Goal: Task Accomplishment & Management: Use online tool/utility

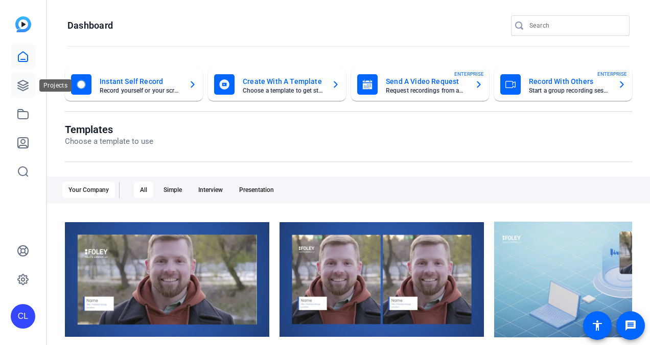
click at [16, 93] on link at bounding box center [23, 85] width 25 height 25
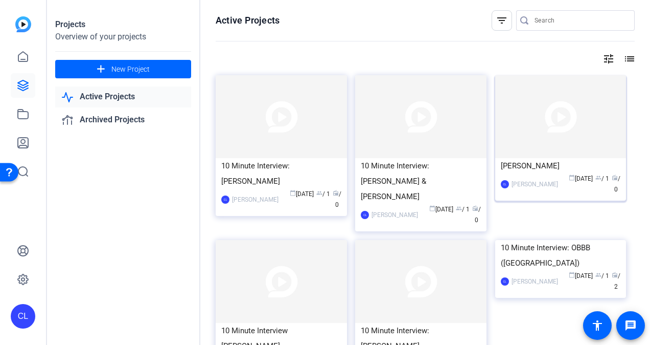
click at [526, 136] on img at bounding box center [560, 116] width 131 height 83
click at [404, 255] on img at bounding box center [420, 281] width 131 height 83
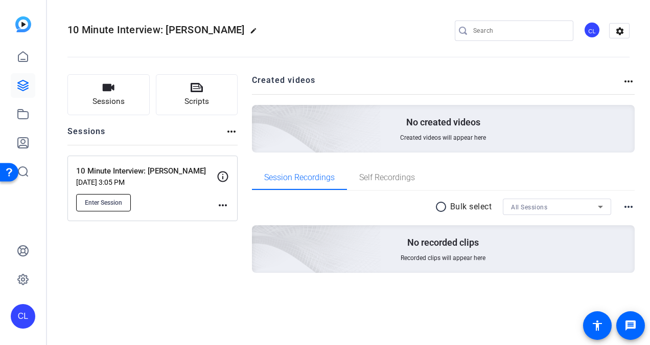
click at [108, 202] on span "Enter Session" at bounding box center [103, 202] width 37 height 8
click at [104, 195] on button "Enter Session" at bounding box center [103, 202] width 55 height 17
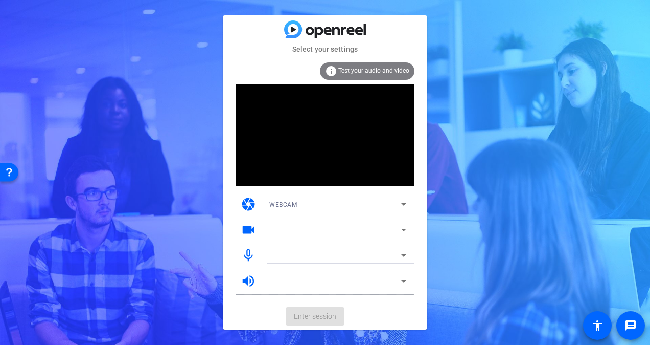
click at [348, 317] on mat-card-actions "Enter session" at bounding box center [325, 316] width 204 height 27
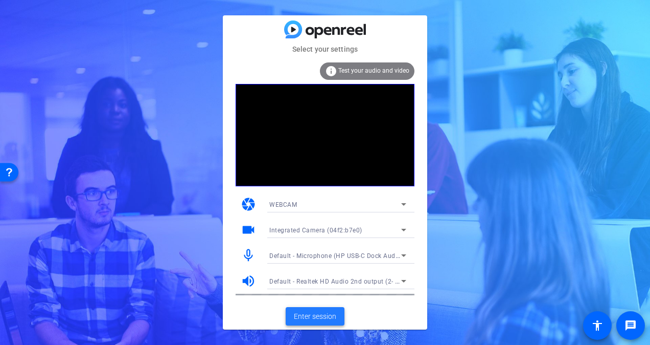
click at [334, 319] on span "Enter session" at bounding box center [315, 316] width 42 height 11
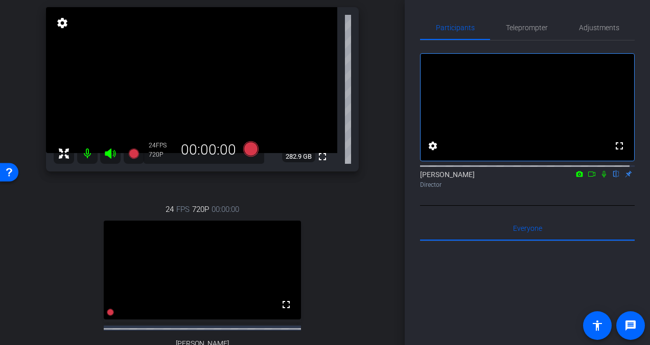
scroll to position [51, 0]
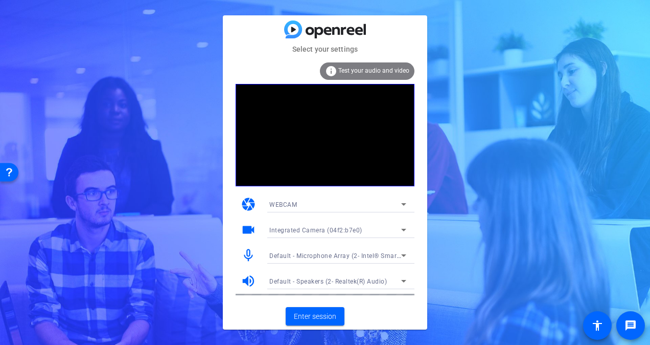
click at [385, 73] on span "Test your audio and video" at bounding box center [373, 70] width 71 height 7
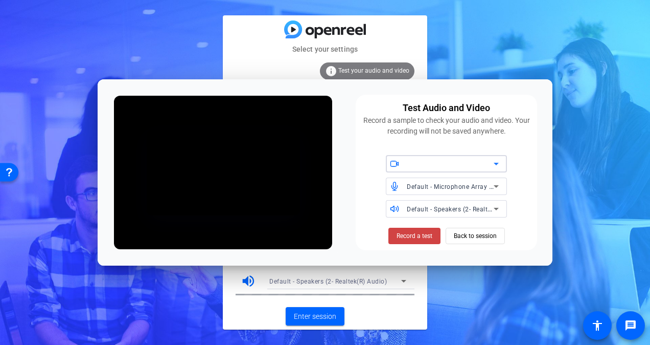
click at [438, 183] on span "Default - Microphone Array (2- Intel® Smart Sound Technology for Digital Microp…" at bounding box center [537, 186] width 261 height 8
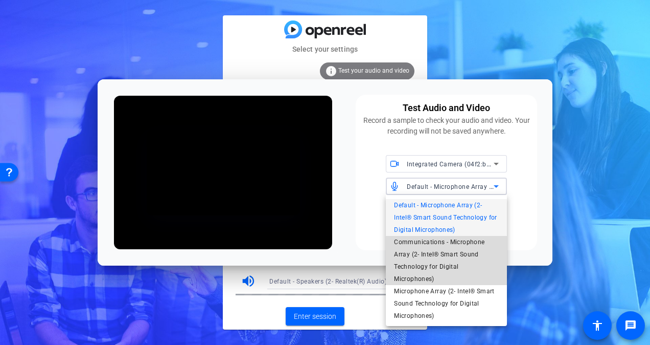
click at [451, 252] on span "Communications - Microphone Array (2- Intel® Smart Sound Technology for Digital…" at bounding box center [446, 260] width 105 height 49
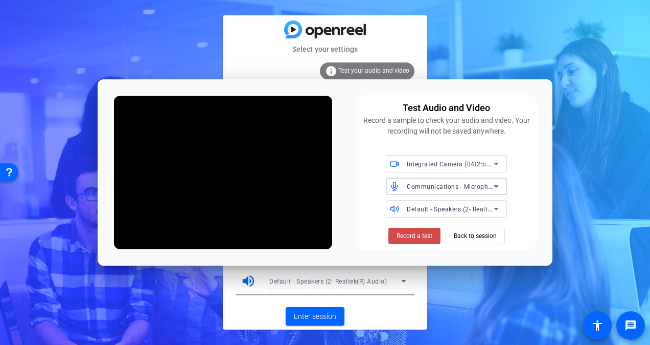
click at [433, 236] on span at bounding box center [414, 235] width 52 height 25
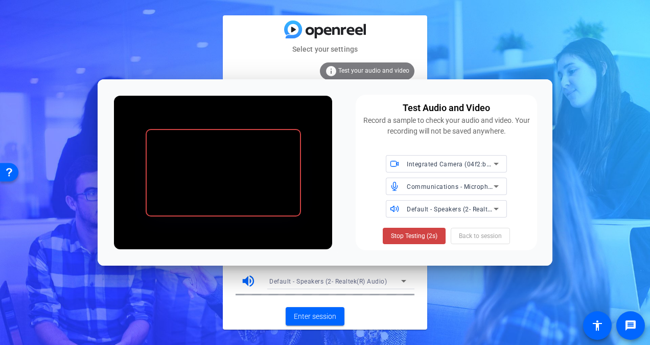
click at [433, 236] on span "Stop Testing (2s)" at bounding box center [414, 235] width 47 height 9
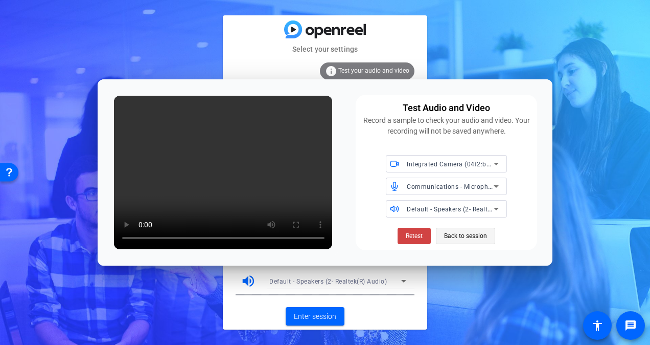
click at [477, 231] on span "Back to session" at bounding box center [465, 235] width 43 height 19
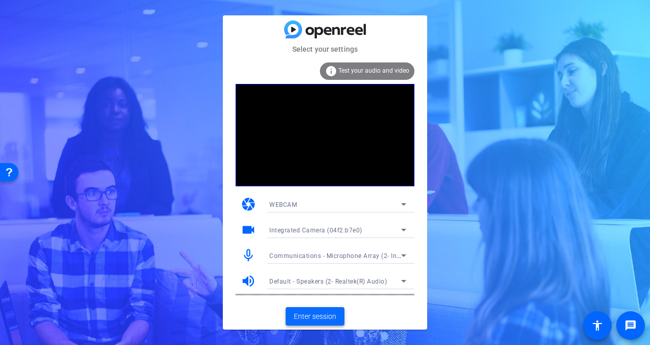
click at [326, 325] on span at bounding box center [315, 316] width 59 height 25
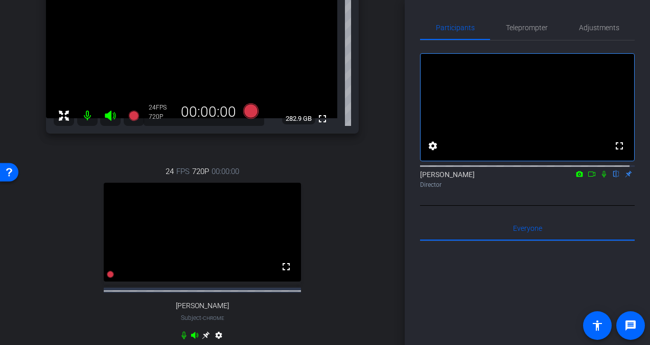
scroll to position [104, 0]
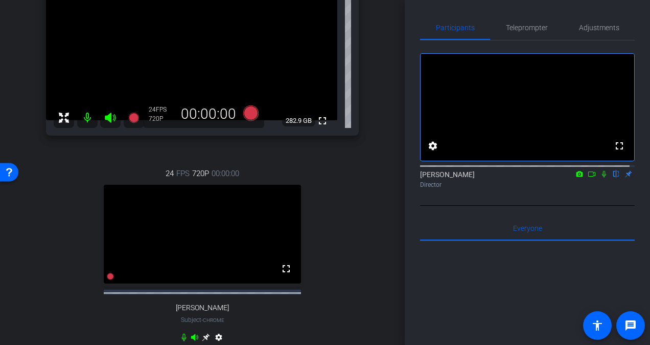
click at [588, 176] on icon at bounding box center [591, 173] width 7 height 5
click at [246, 117] on icon at bounding box center [250, 112] width 15 height 15
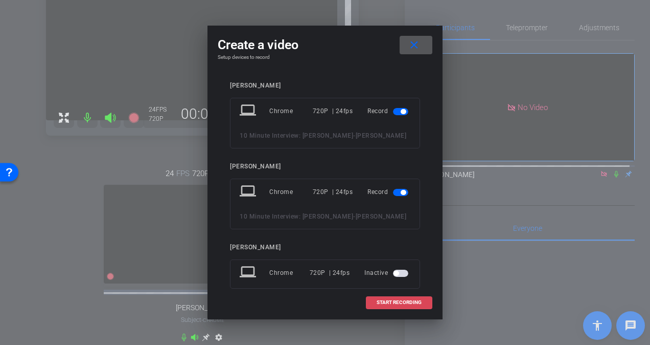
click at [381, 302] on span "START RECORDING" at bounding box center [399, 302] width 45 height 5
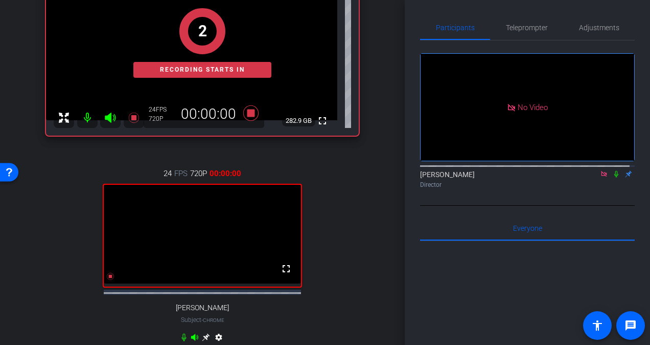
click at [613, 177] on icon at bounding box center [616, 173] width 8 height 7
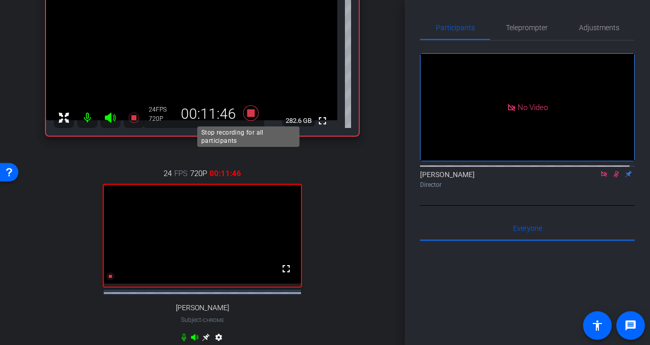
click at [249, 110] on icon at bounding box center [250, 112] width 15 height 15
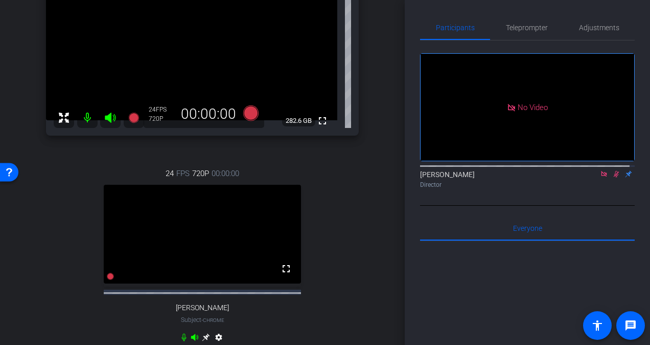
click at [614, 177] on icon at bounding box center [616, 173] width 8 height 7
click at [601, 176] on icon at bounding box center [604, 174] width 6 height 6
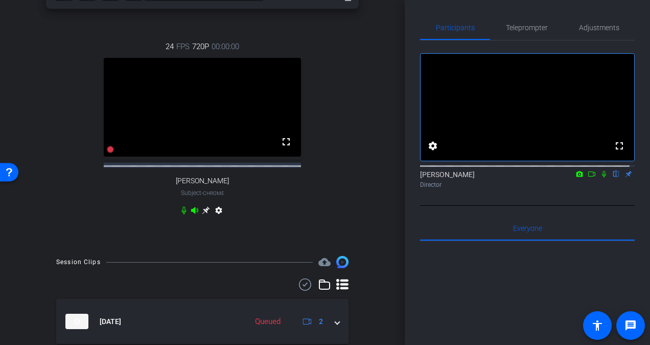
scroll to position [275, 0]
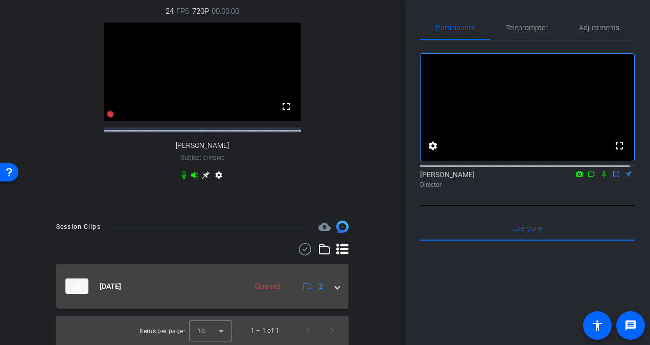
click at [335, 286] on mat-expansion-panel-header "[DATE] Queued 2" at bounding box center [202, 285] width 292 height 45
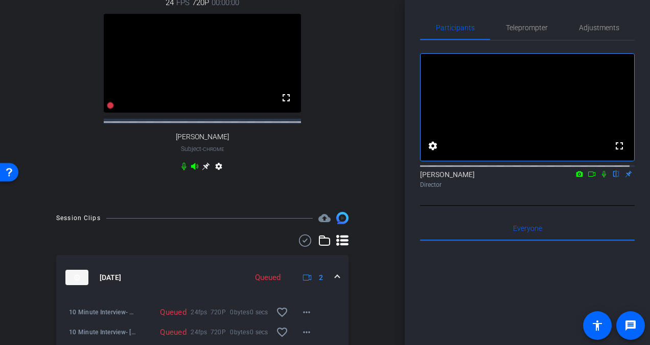
scroll to position [330, 0]
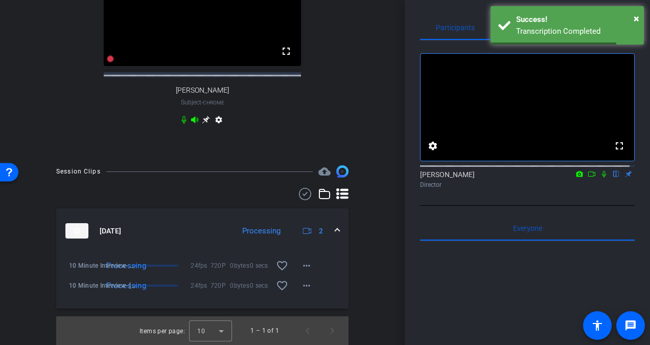
click at [363, 306] on div "Session Clips cloud_upload [DATE] Processing 2 10 Minute Interview- Stone-[PERS…" at bounding box center [203, 254] width 354 height 179
click at [637, 15] on span "×" at bounding box center [637, 18] width 6 height 12
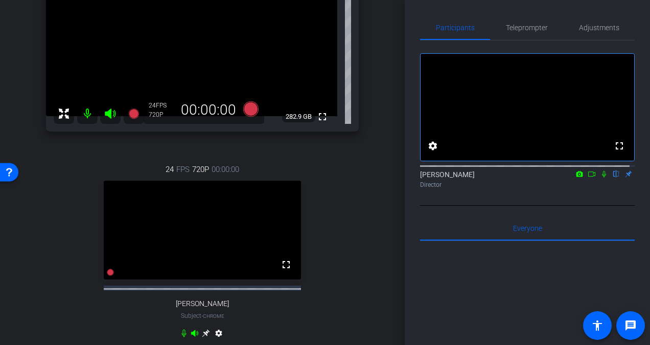
scroll to position [106, 0]
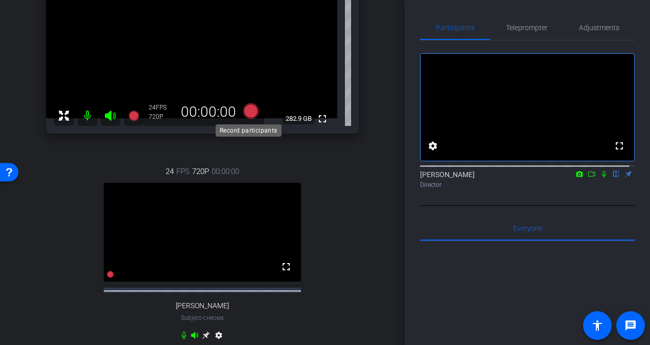
click at [251, 112] on icon at bounding box center [250, 110] width 15 height 15
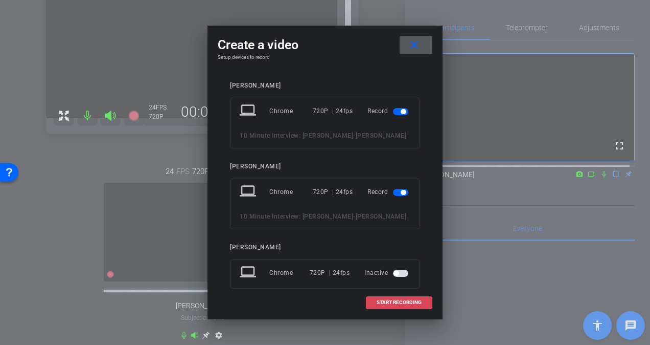
click at [416, 302] on span "START RECORDING" at bounding box center [399, 302] width 45 height 5
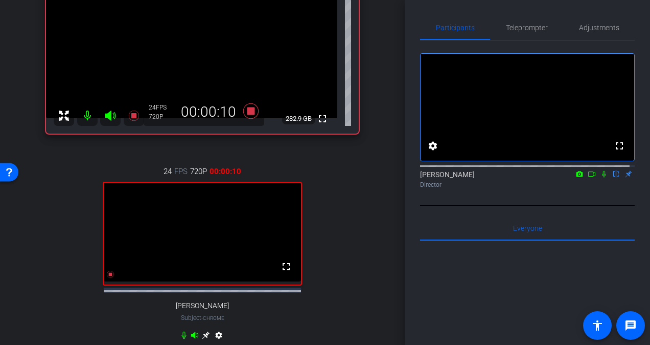
click at [600, 177] on icon at bounding box center [604, 173] width 8 height 7
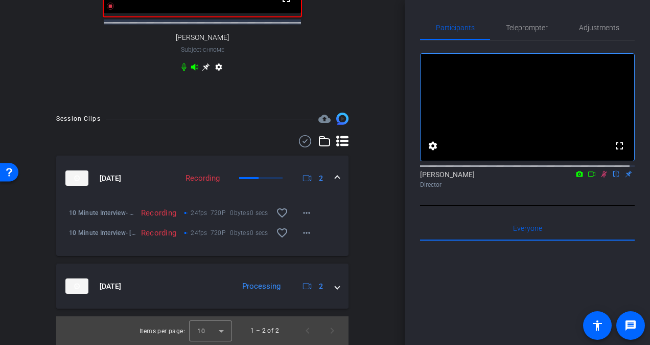
scroll to position [381, 0]
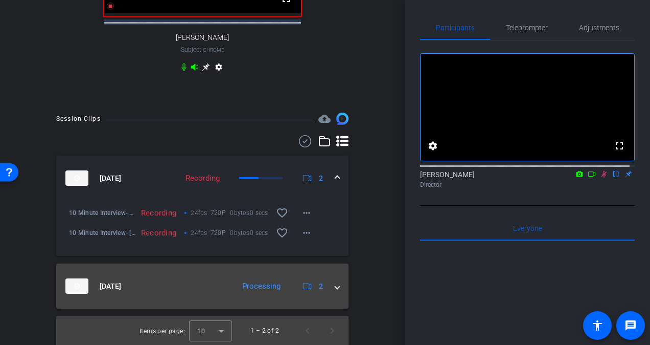
click at [335, 284] on span at bounding box center [337, 286] width 4 height 11
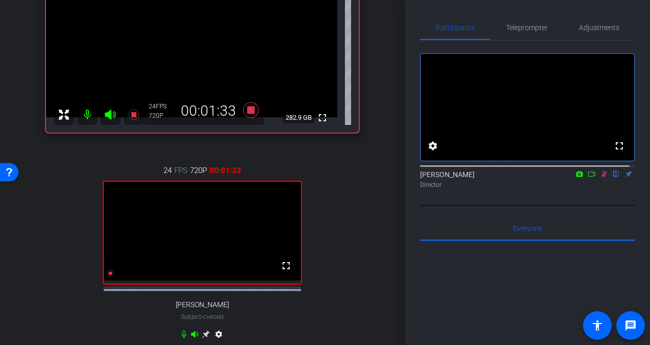
scroll to position [107, 0]
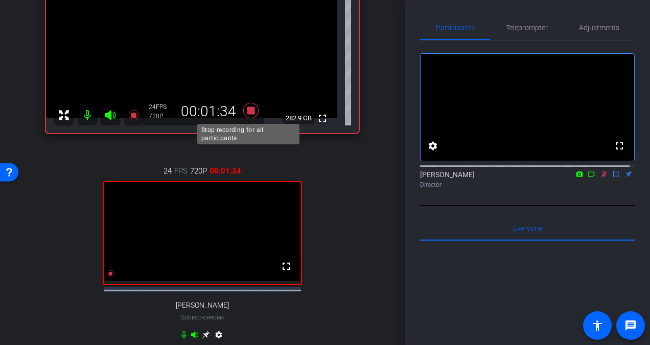
click at [249, 110] on icon at bounding box center [250, 110] width 15 height 15
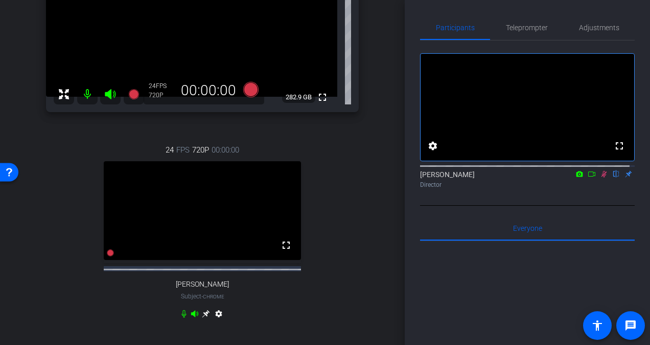
scroll to position [127, 0]
click at [598, 178] on mat-icon at bounding box center [604, 173] width 12 height 9
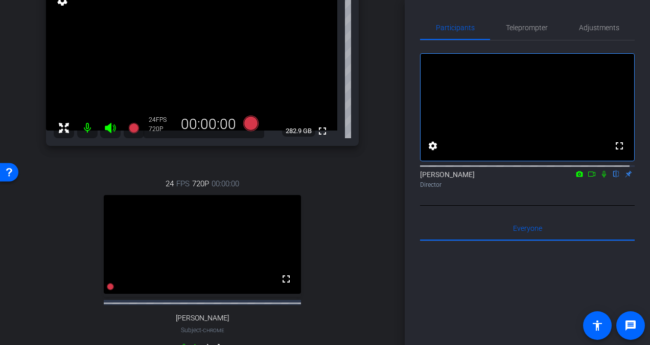
scroll to position [94, 0]
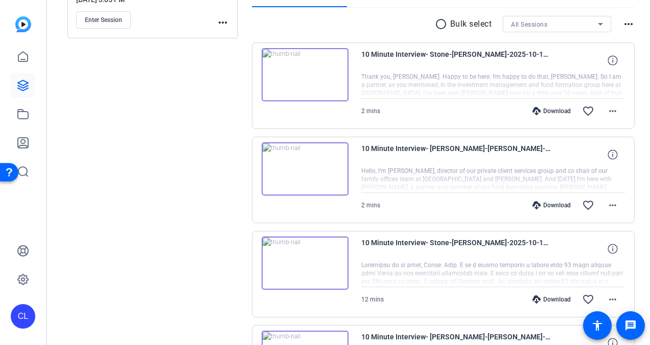
scroll to position [150, 0]
